Goal: Find specific page/section: Find specific page/section

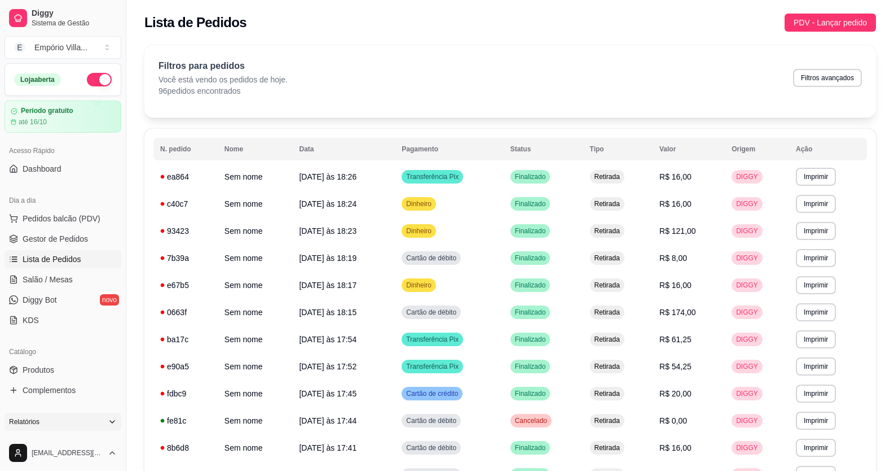
click at [61, 434] on span "Relatórios de vendas" at bounding box center [60, 439] width 74 height 11
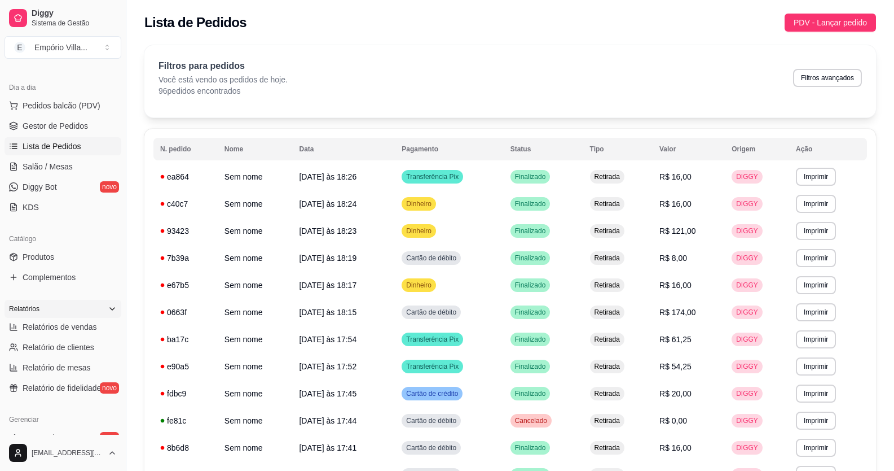
select select "ALL"
select select "0"
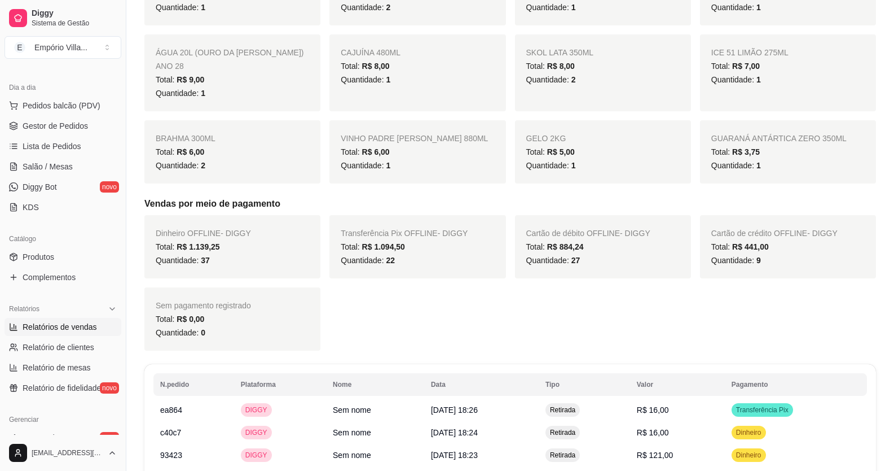
scroll to position [790, 0]
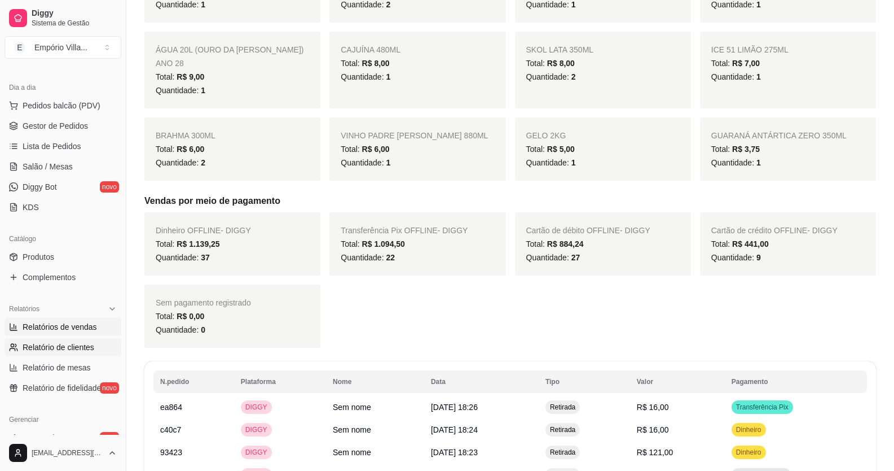
click at [67, 340] on link "Relatório de clientes" at bounding box center [63, 347] width 117 height 18
select select "30"
select select "HIGHEST_TOTAL_SPENT_WITH_ORDERS"
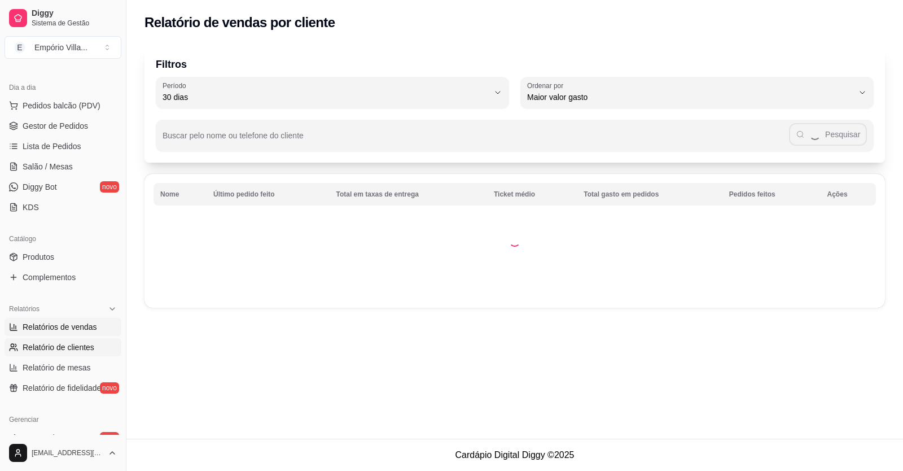
click at [66, 328] on span "Relatórios de vendas" at bounding box center [60, 326] width 74 height 11
select select "ALL"
select select "0"
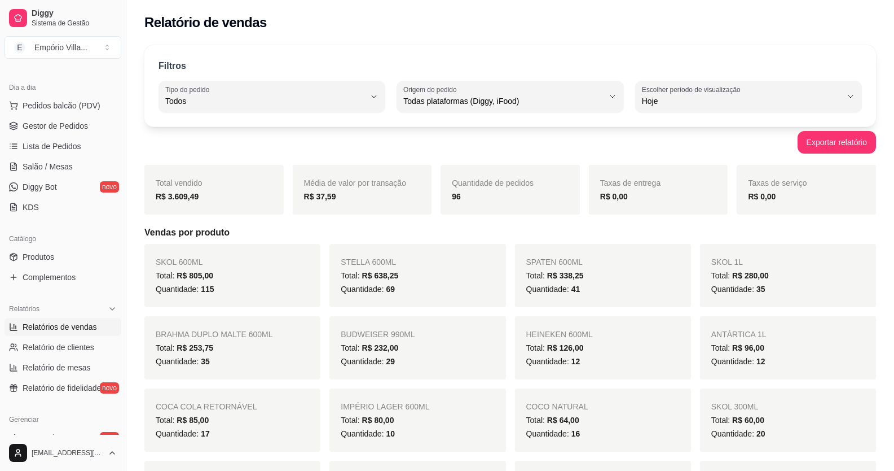
scroll to position [56, 0]
